Goal: Find specific page/section: Find specific page/section

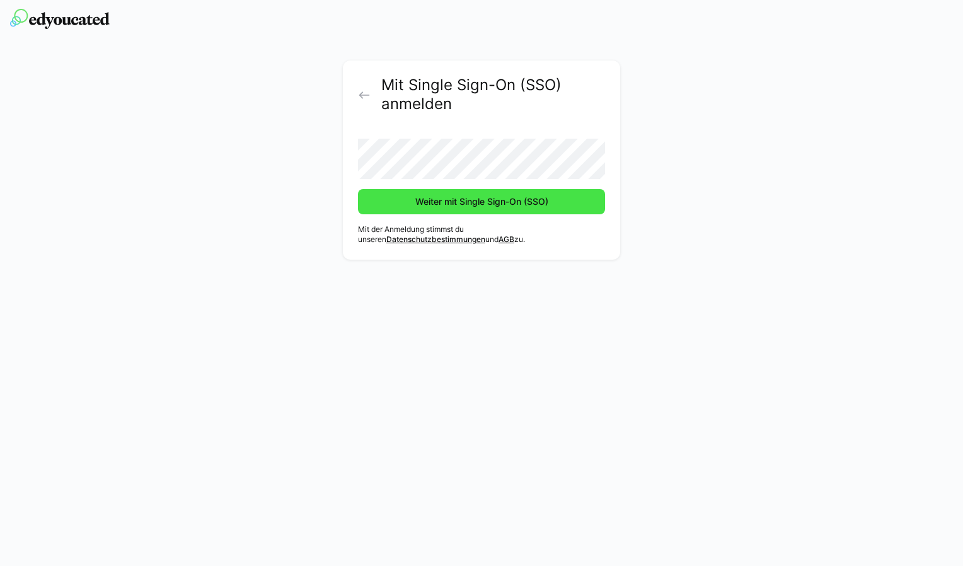
click at [405, 205] on span "Weiter mit Single Sign-On (SSO)" at bounding box center [481, 201] width 247 height 25
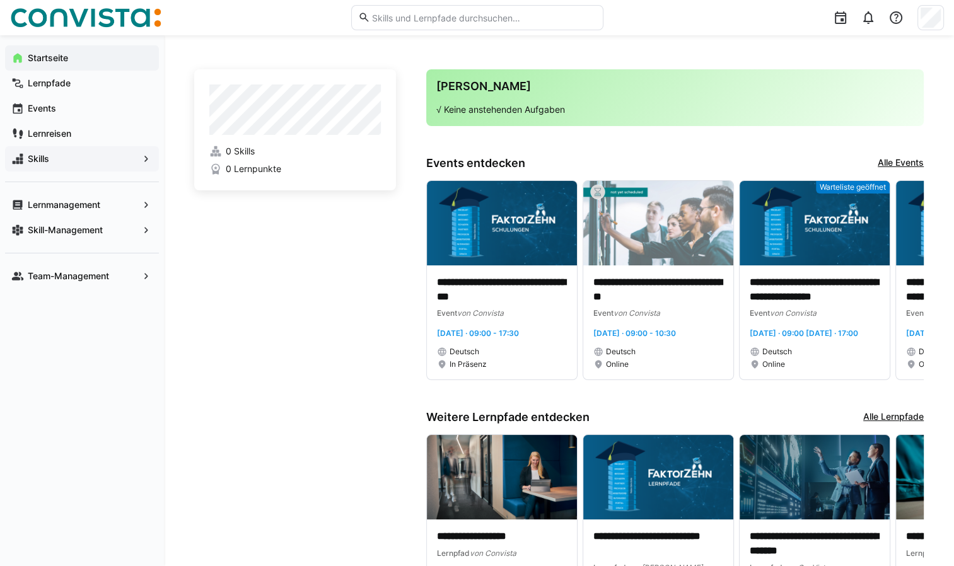
click at [0, 0] on app-navigation-label "Skills" at bounding box center [0, 0] width 0 height 0
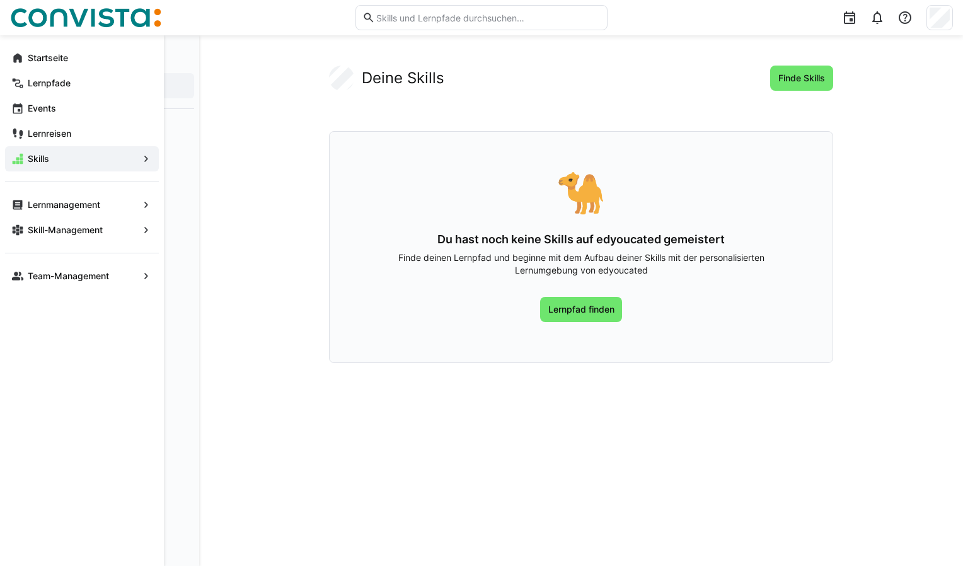
click at [142, 156] on eds-icon at bounding box center [146, 159] width 13 height 13
click at [141, 228] on eds-icon at bounding box center [146, 230] width 13 height 13
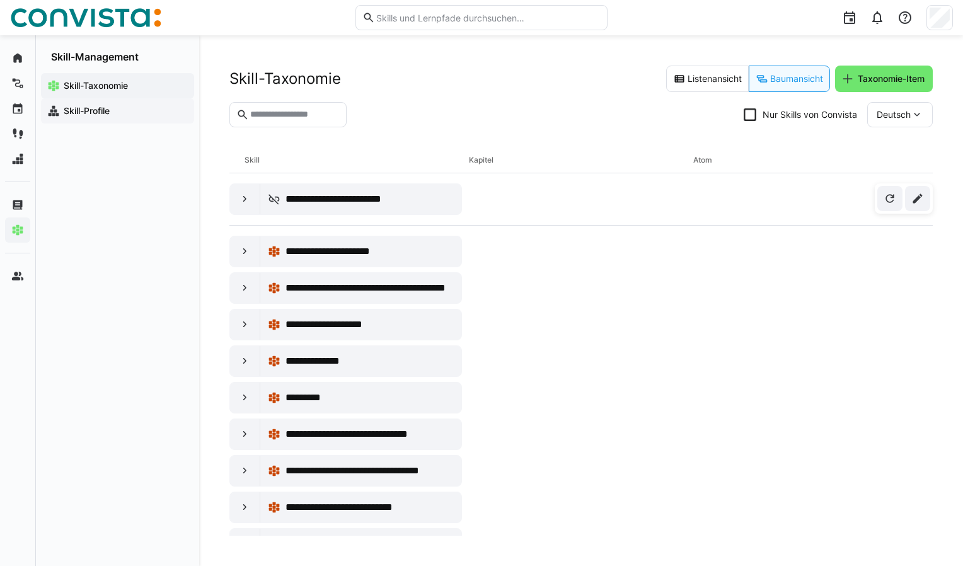
click at [0, 0] on app-navigation-label "Skill-Profile" at bounding box center [0, 0] width 0 height 0
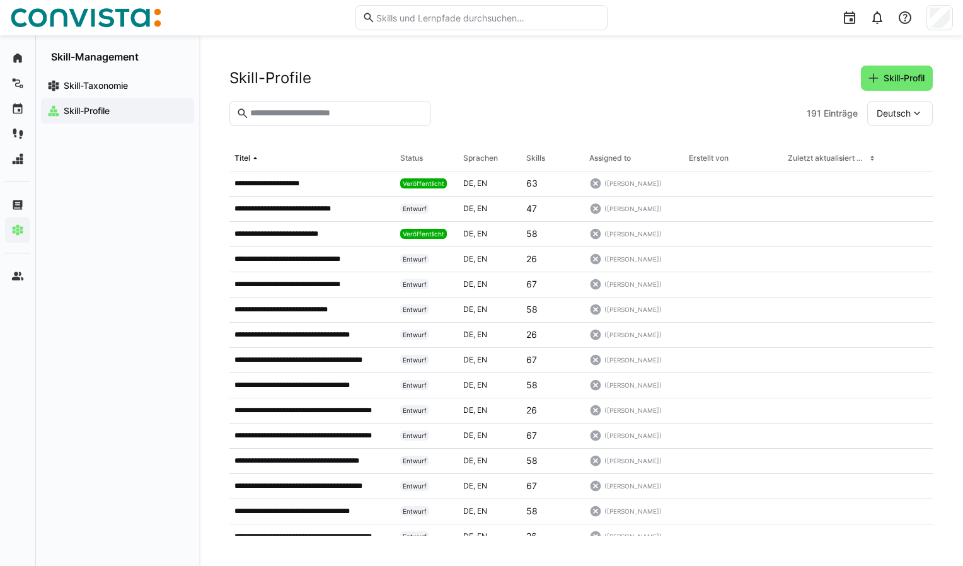
click at [294, 106] on eds-input at bounding box center [330, 113] width 202 height 25
type input "****"
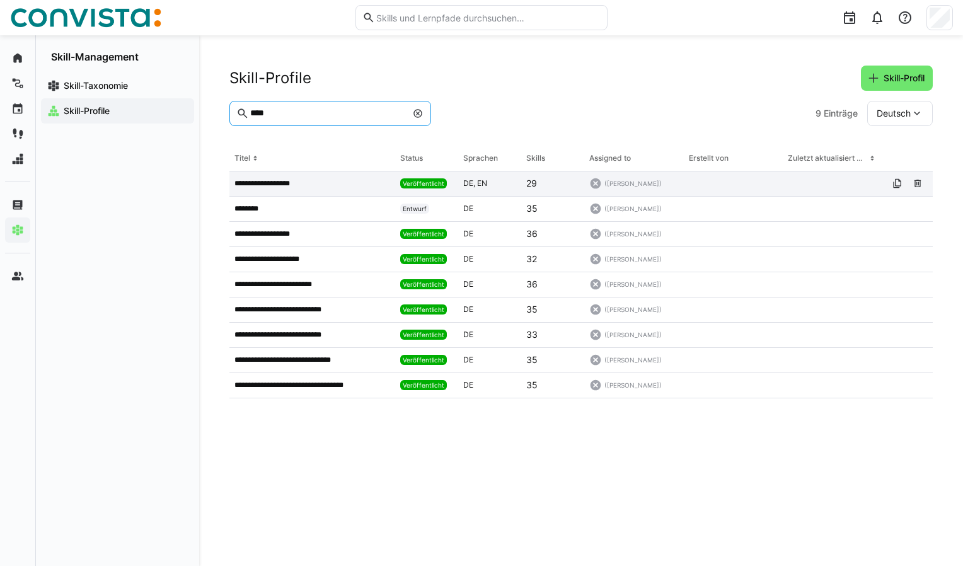
click at [265, 184] on p "**********" at bounding box center [270, 183] width 71 height 10
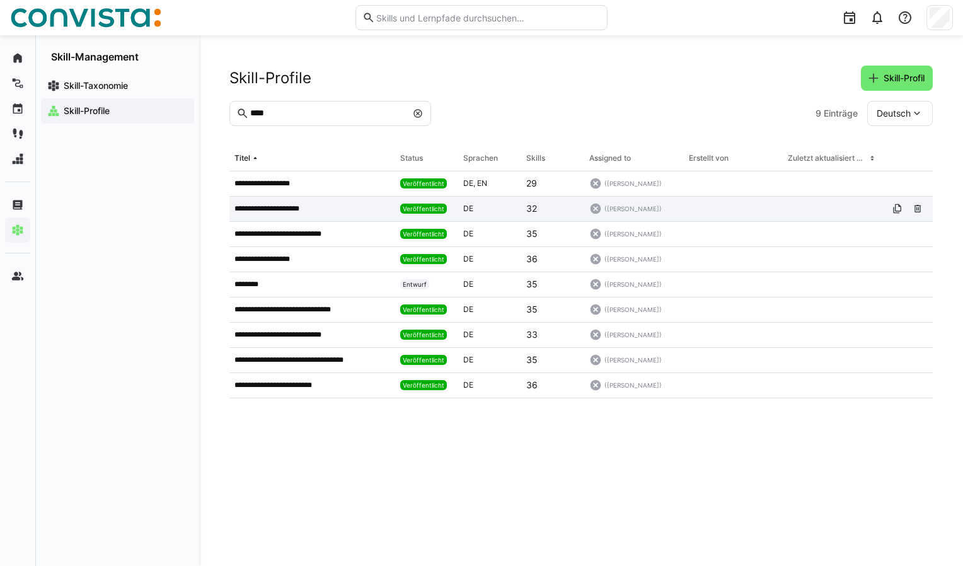
click at [260, 211] on p "**********" at bounding box center [276, 209] width 83 height 10
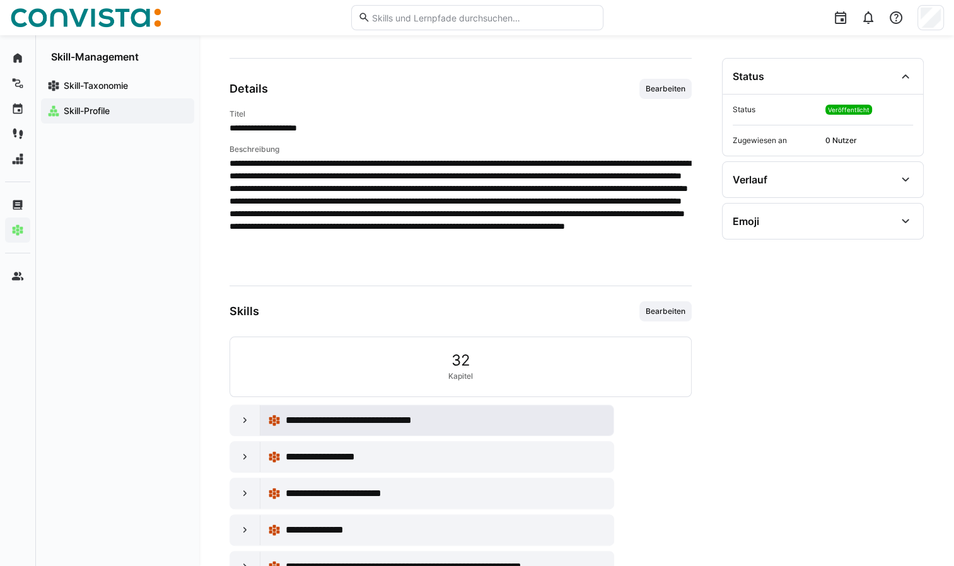
scroll to position [35, 0]
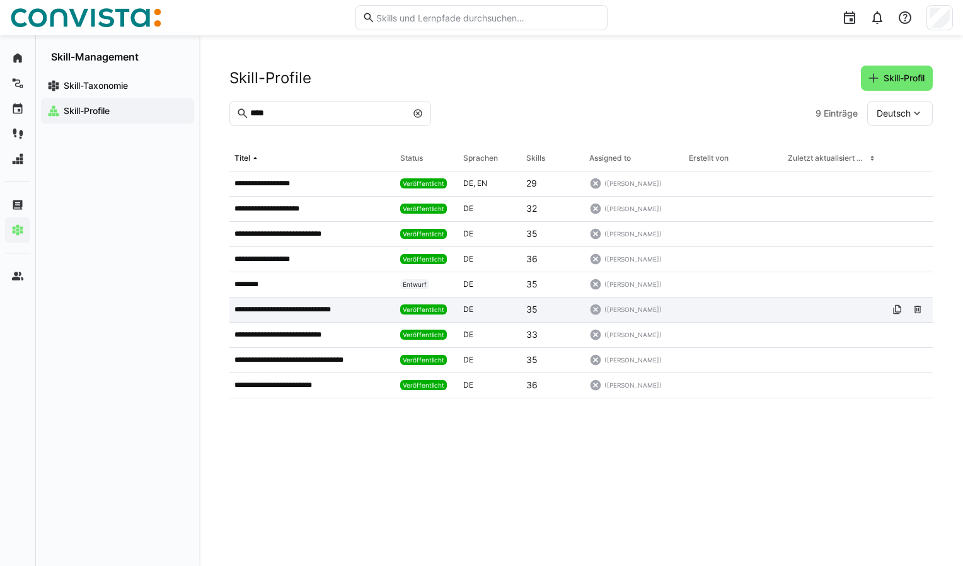
click at [290, 309] on p "**********" at bounding box center [293, 310] width 116 height 10
click at [0, 0] on app-navigation-label "Skill-Taxonomie" at bounding box center [0, 0] width 0 height 0
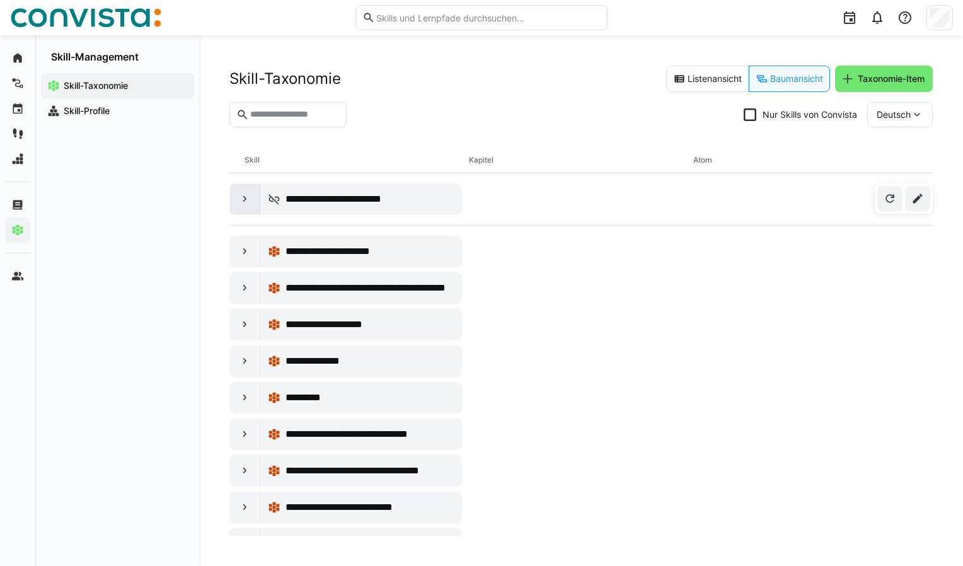
click at [239, 198] on eds-icon at bounding box center [245, 199] width 13 height 13
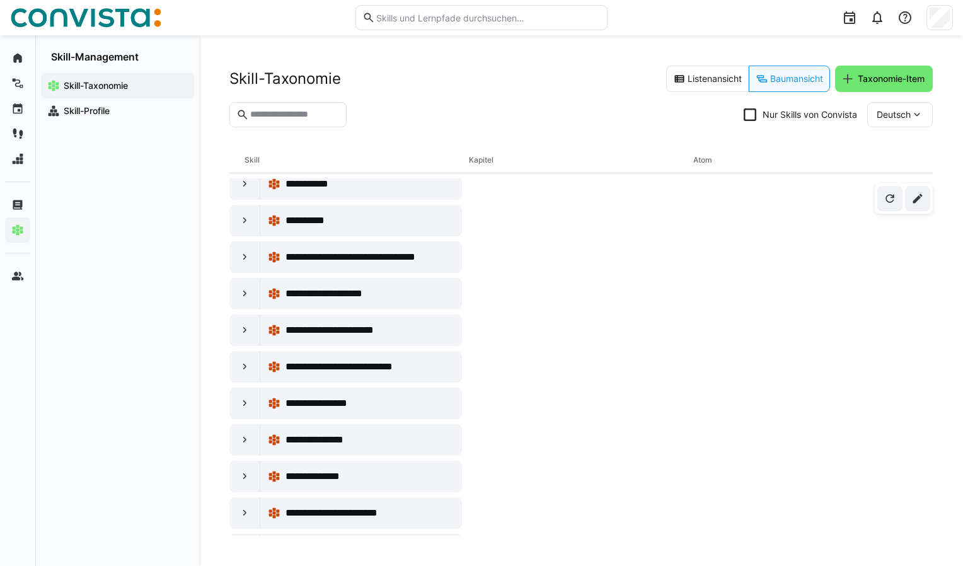
scroll to position [8197, 0]
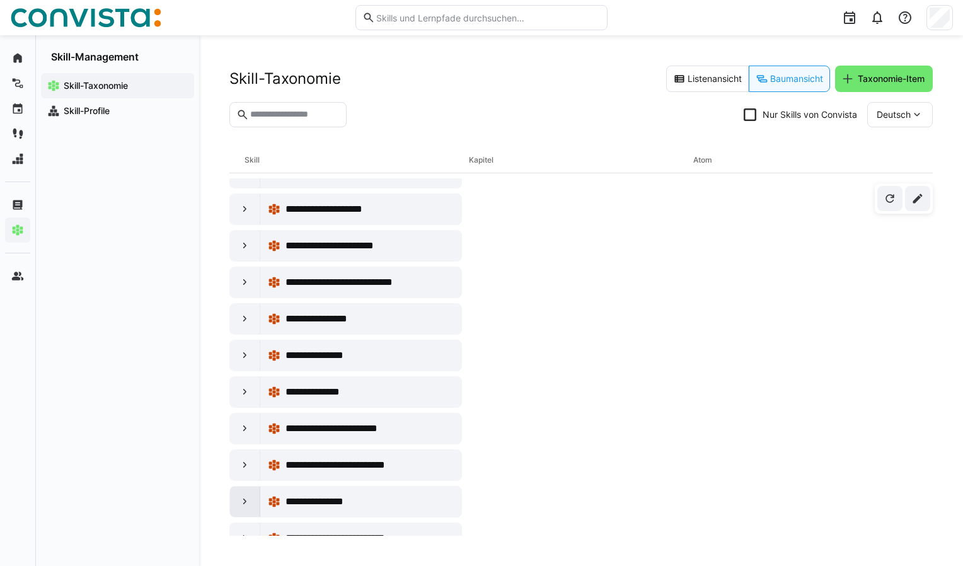
click at [239, 496] on eds-icon at bounding box center [245, 502] width 13 height 13
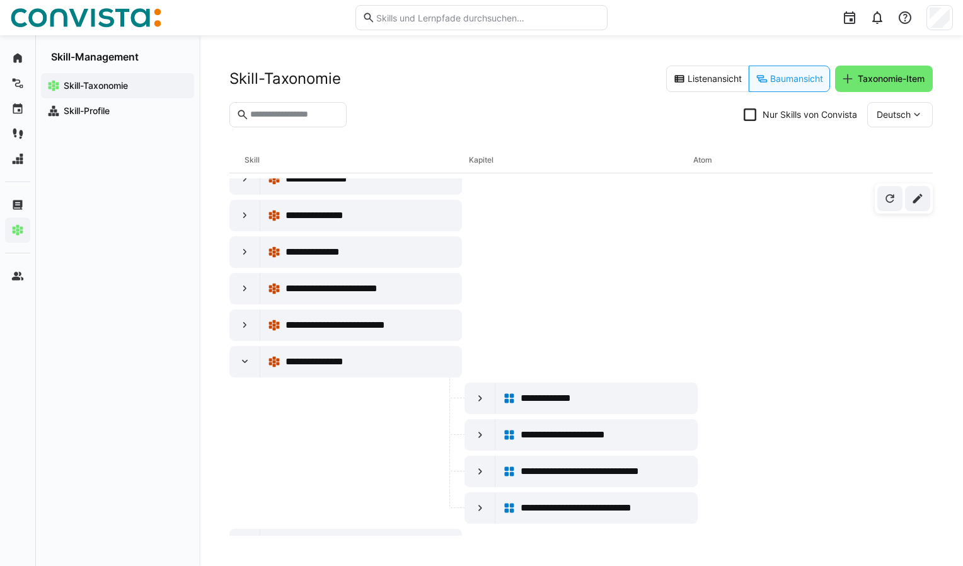
scroll to position [8342, 0]
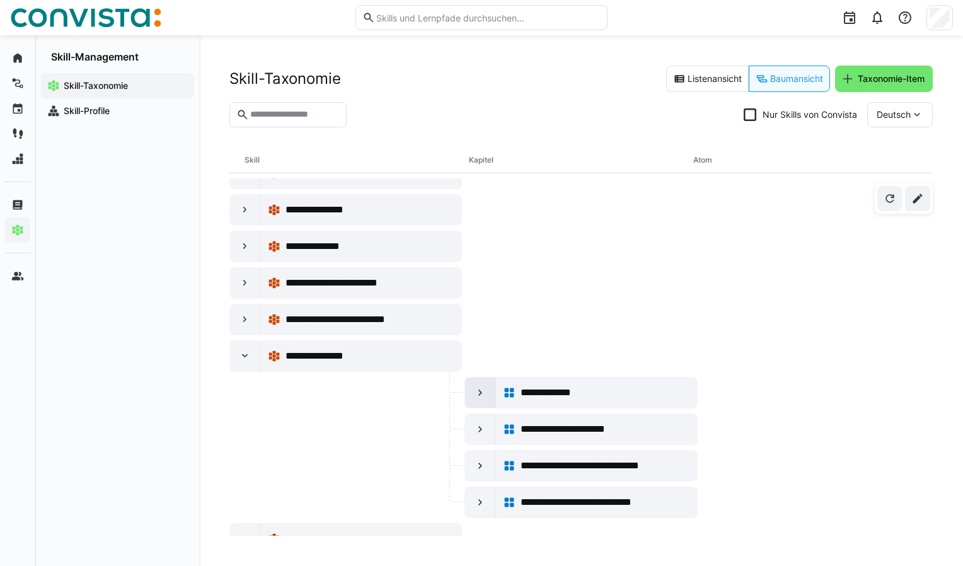
click at [476, 386] on eds-icon at bounding box center [480, 392] width 13 height 13
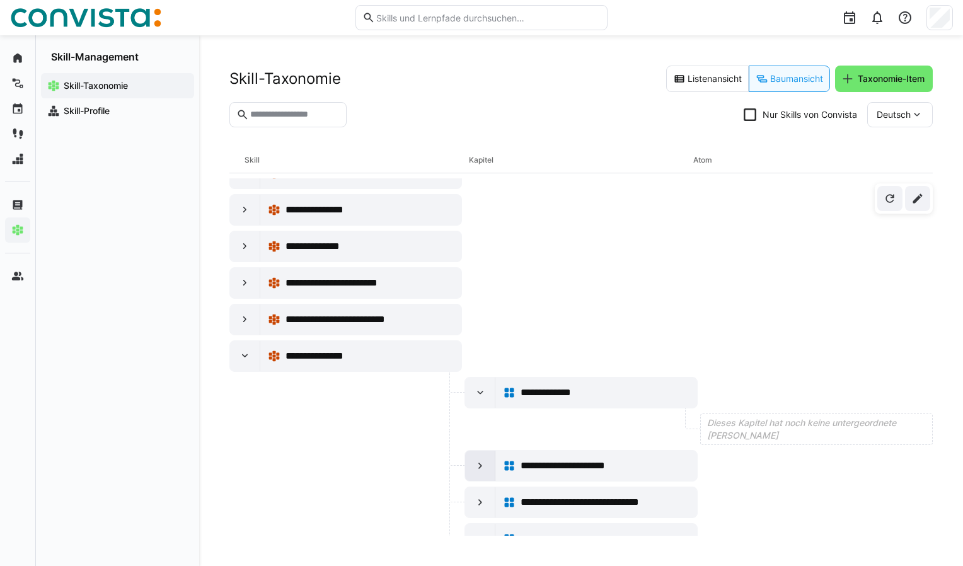
click at [480, 460] on eds-icon at bounding box center [480, 466] width 13 height 13
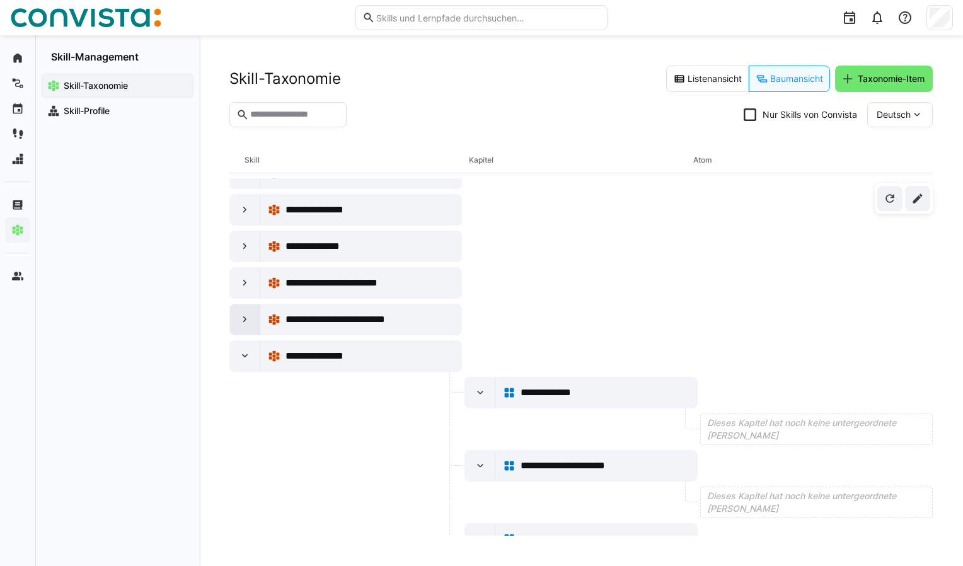
click at [242, 313] on eds-icon at bounding box center [245, 319] width 13 height 13
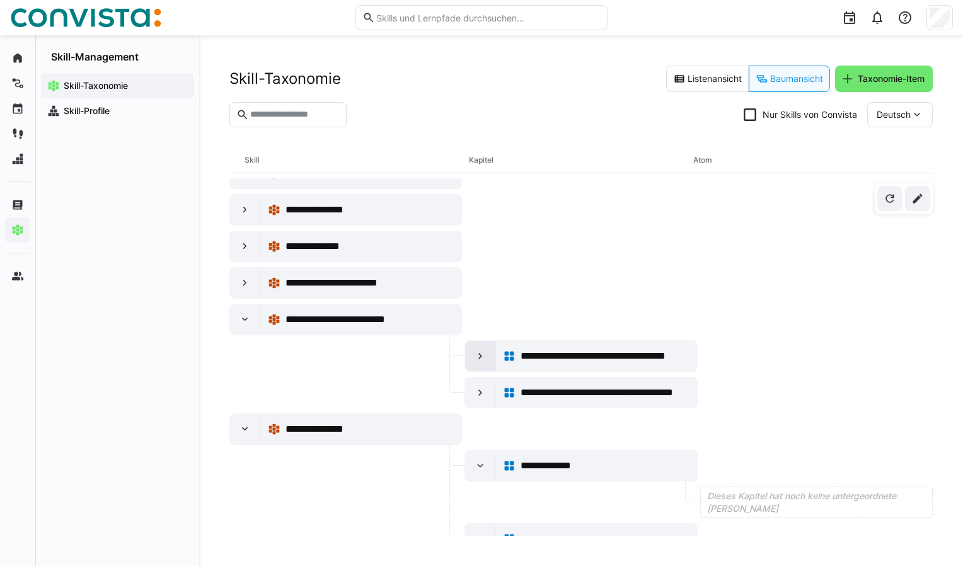
click at [474, 350] on eds-icon at bounding box center [480, 356] width 13 height 13
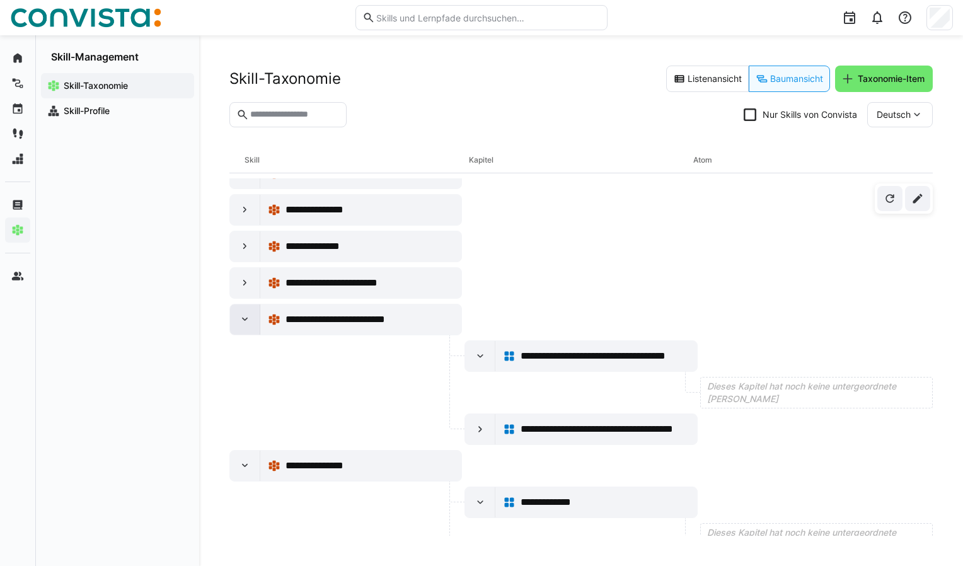
click at [241, 313] on eds-icon at bounding box center [245, 319] width 13 height 13
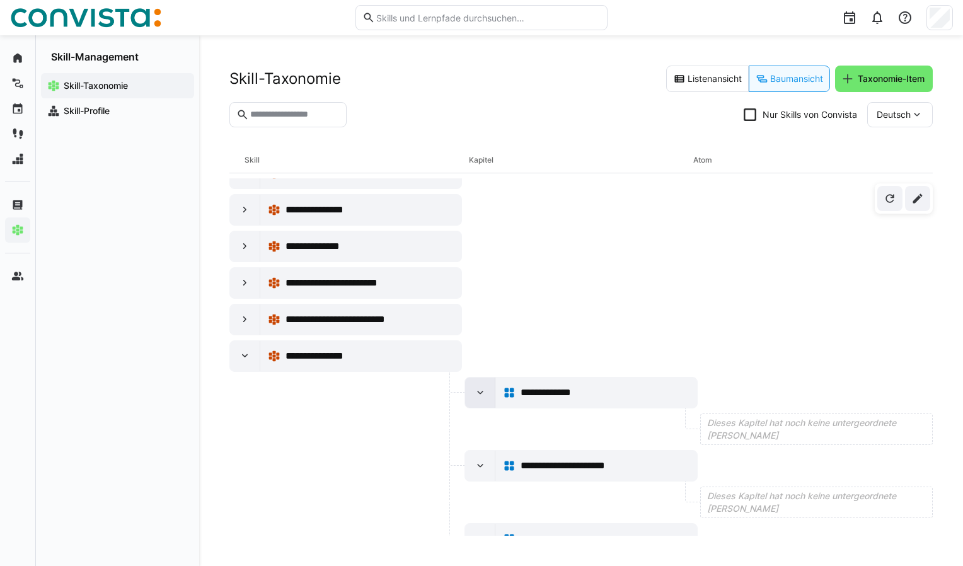
click at [479, 386] on eds-icon at bounding box center [480, 392] width 13 height 13
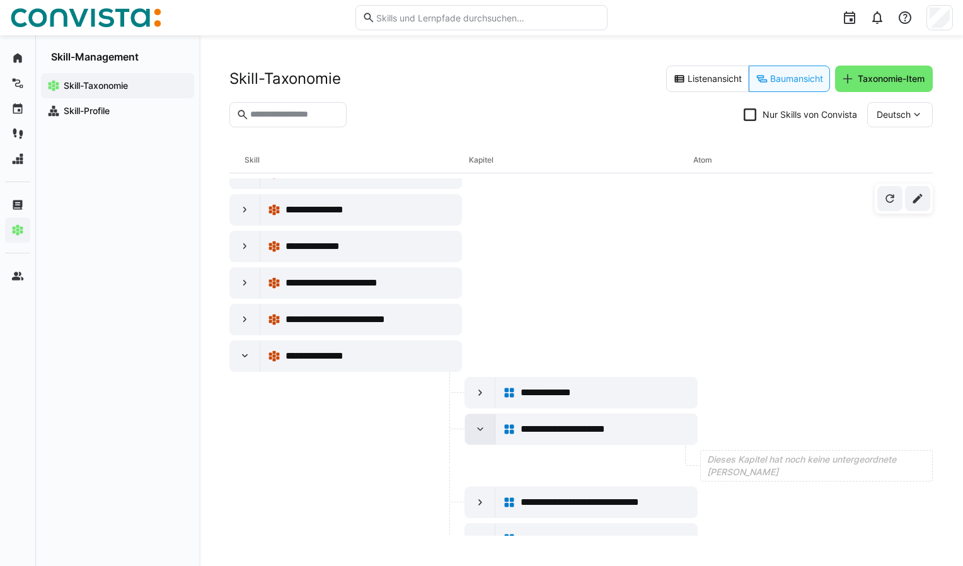
click at [476, 423] on eds-icon at bounding box center [480, 429] width 13 height 13
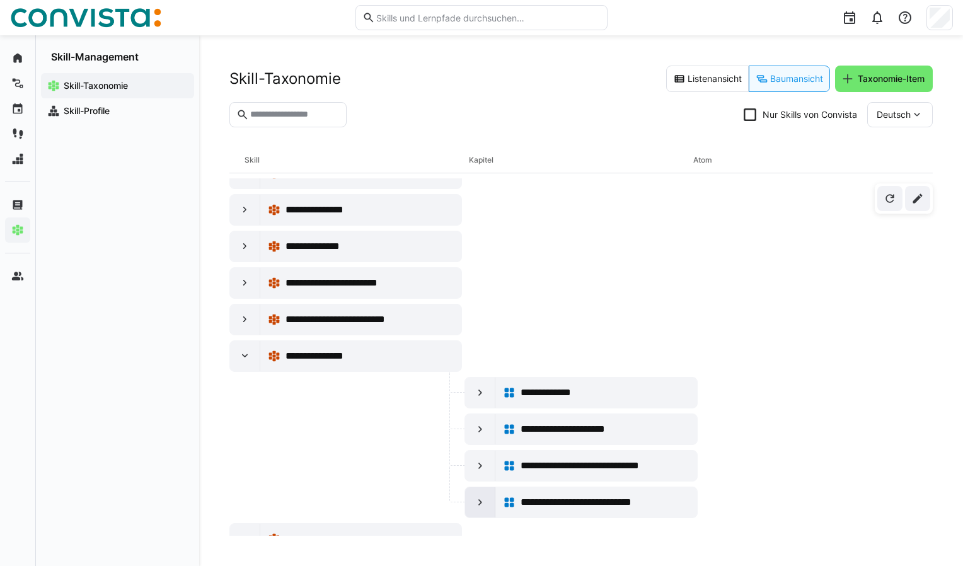
click at [477, 496] on eds-icon at bounding box center [480, 502] width 13 height 13
click at [247, 566] on eds-icon at bounding box center [245, 575] width 13 height 13
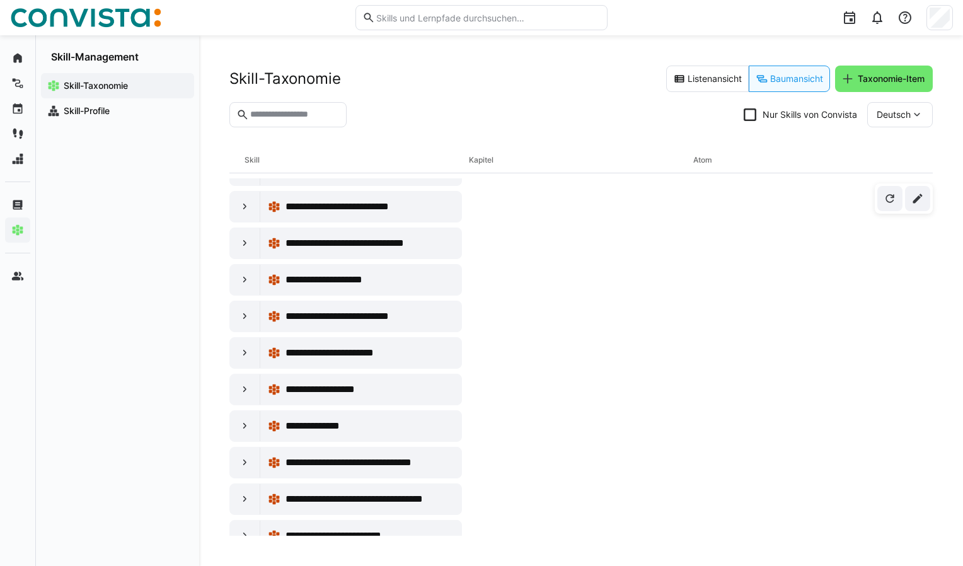
scroll to position [1967, 0]
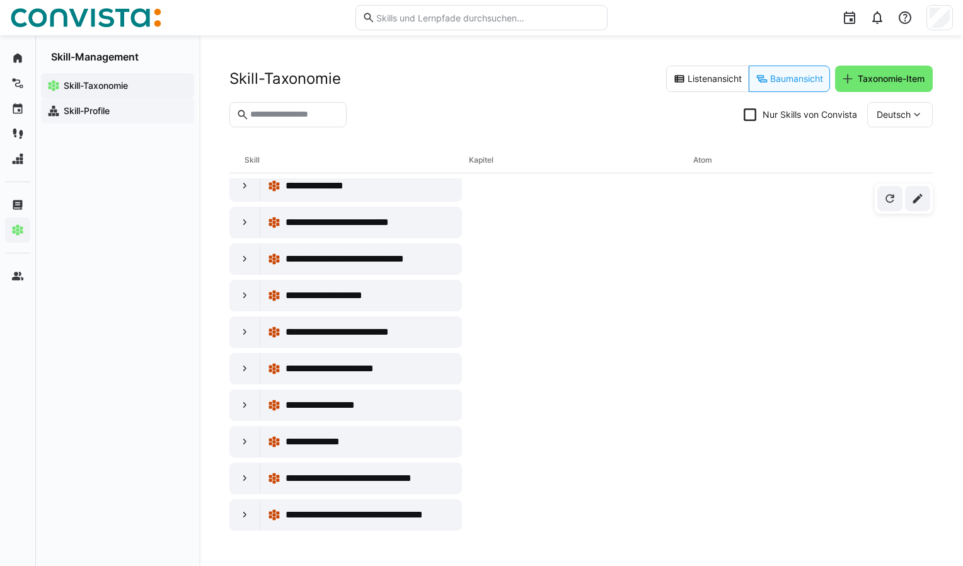
click at [0, 0] on app-navigation-label "Skill-Profile" at bounding box center [0, 0] width 0 height 0
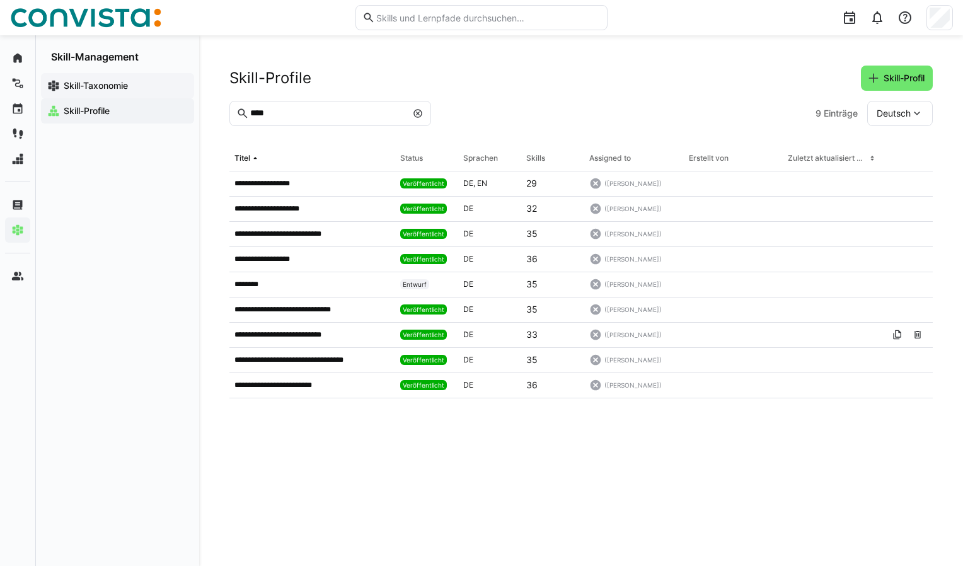
click at [0, 0] on app-navigation-label "Skill-Taxonomie" at bounding box center [0, 0] width 0 height 0
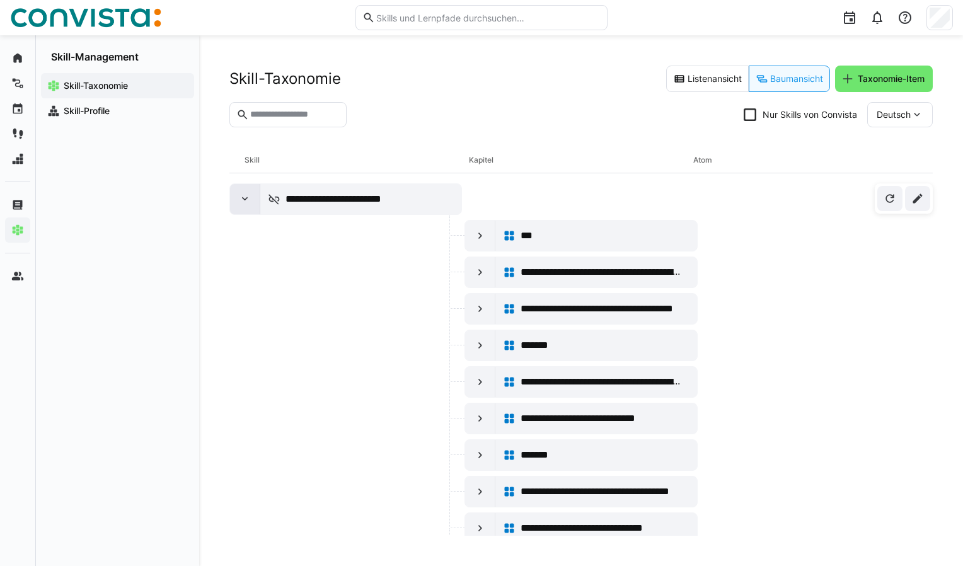
click at [245, 201] on eds-icon at bounding box center [245, 199] width 13 height 13
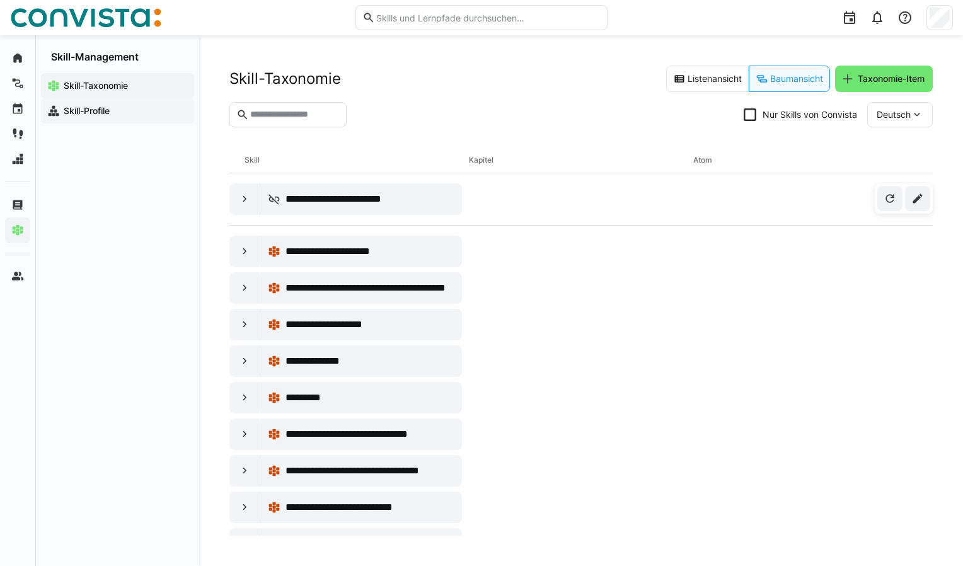
click at [0, 0] on app-navigation-label "Skill-Profile" at bounding box center [0, 0] width 0 height 0
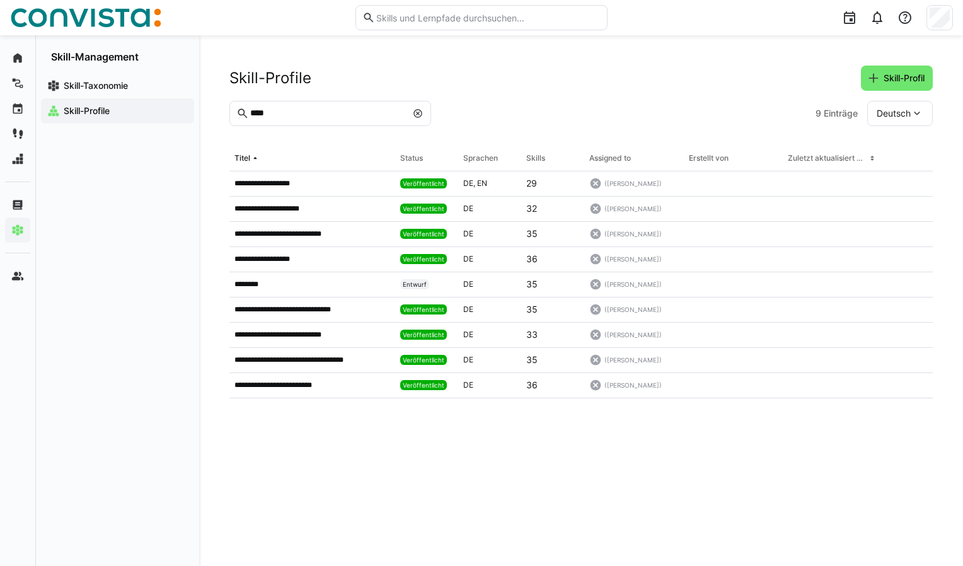
click at [417, 114] on eds-icon at bounding box center [418, 113] width 10 height 10
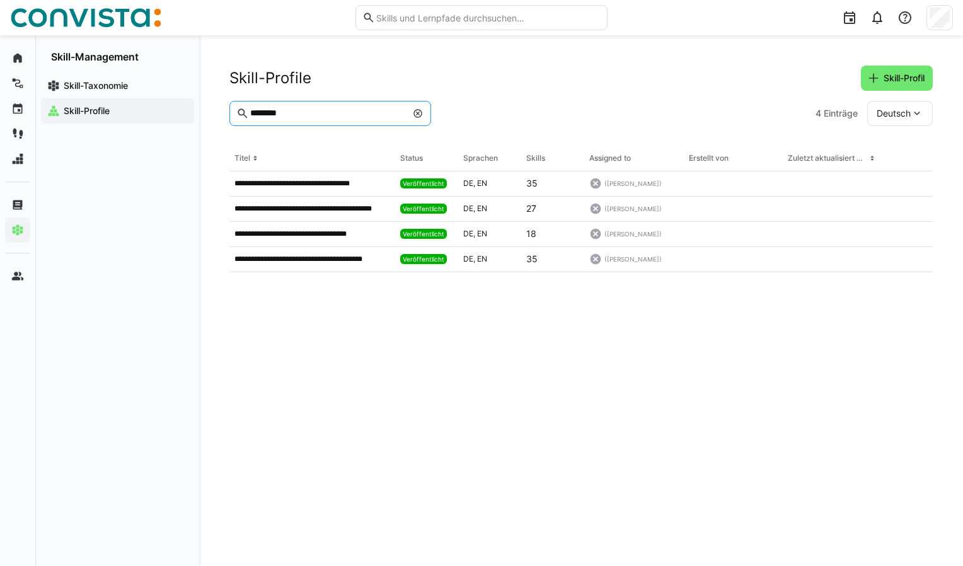
drag, startPoint x: 350, startPoint y: 117, endPoint x: 201, endPoint y: 134, distance: 149.8
click at [202, 134] on div "**********" at bounding box center [581, 300] width 764 height 531
type input "********"
click at [419, 113] on eds-icon at bounding box center [418, 113] width 10 height 10
